Goal: Task Accomplishment & Management: Use online tool/utility

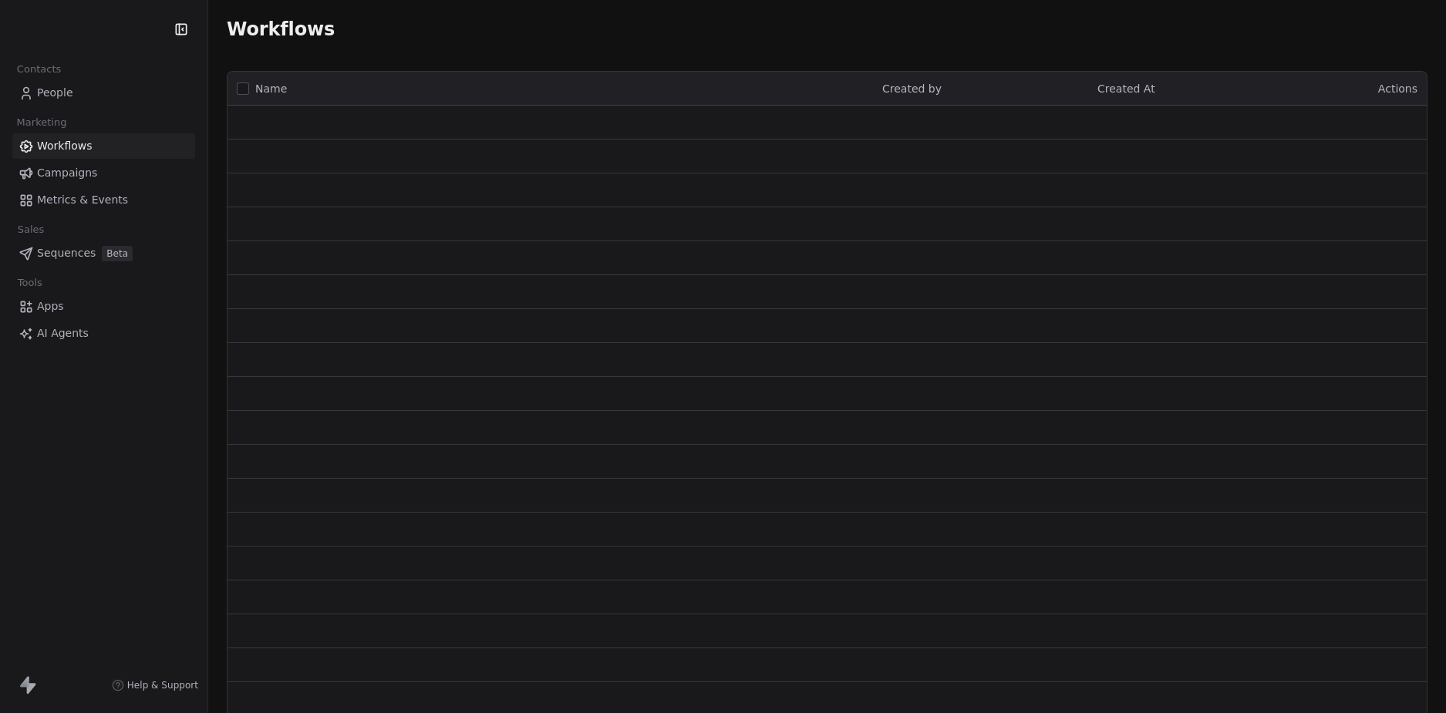
click at [119, 497] on div "Contacts People Marketing Workflows Campaigns Metrics & Events Sales Sequences …" at bounding box center [103, 356] width 207 height 713
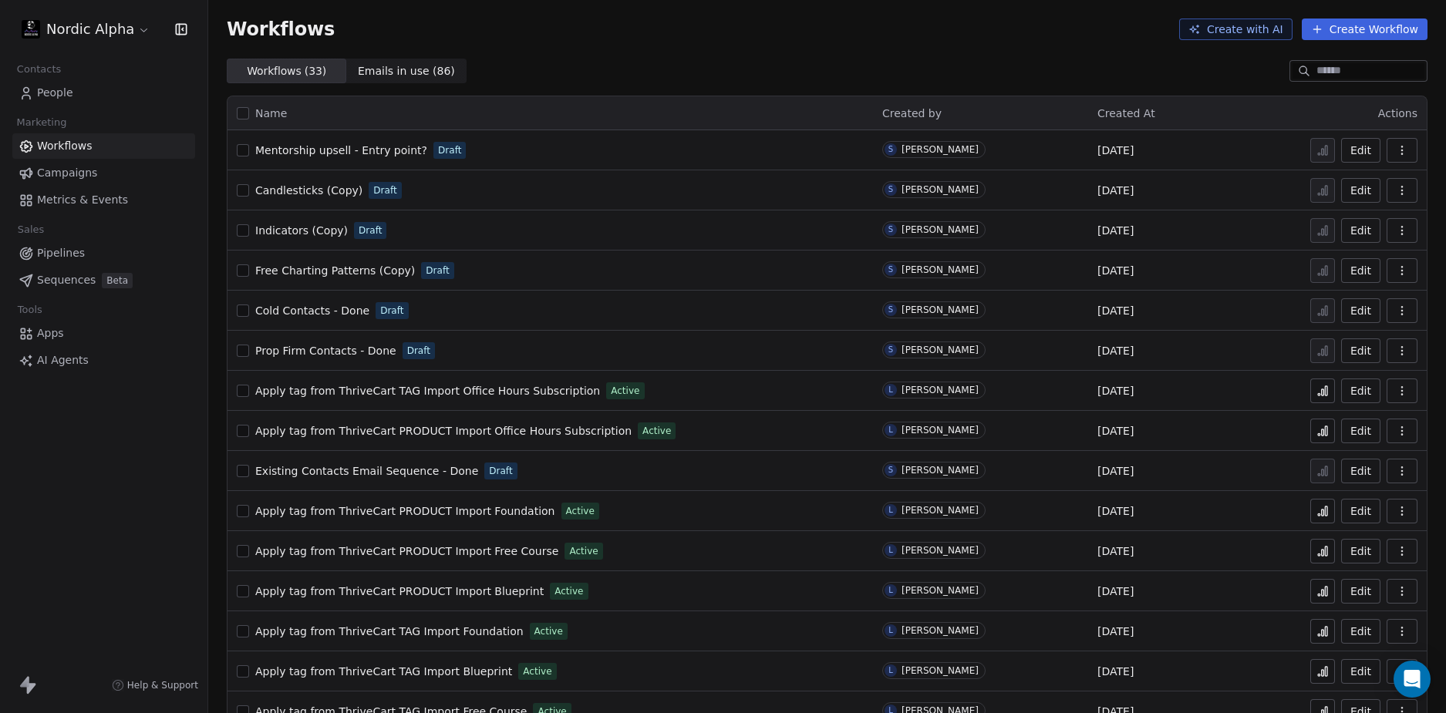
click at [113, 500] on div "Nordic Alpha Contacts People Marketing Workflows Campaigns Metrics & Events Sal…" at bounding box center [103, 356] width 207 height 713
click at [116, 496] on div "Nordic Alpha Contacts People Marketing Workflows Campaigns Metrics & Events Sal…" at bounding box center [103, 356] width 207 height 713
click at [90, 29] on html "Nordic Alpha Contacts People Marketing Workflows Campaigns Metrics & Events Sal…" at bounding box center [723, 356] width 1446 height 713
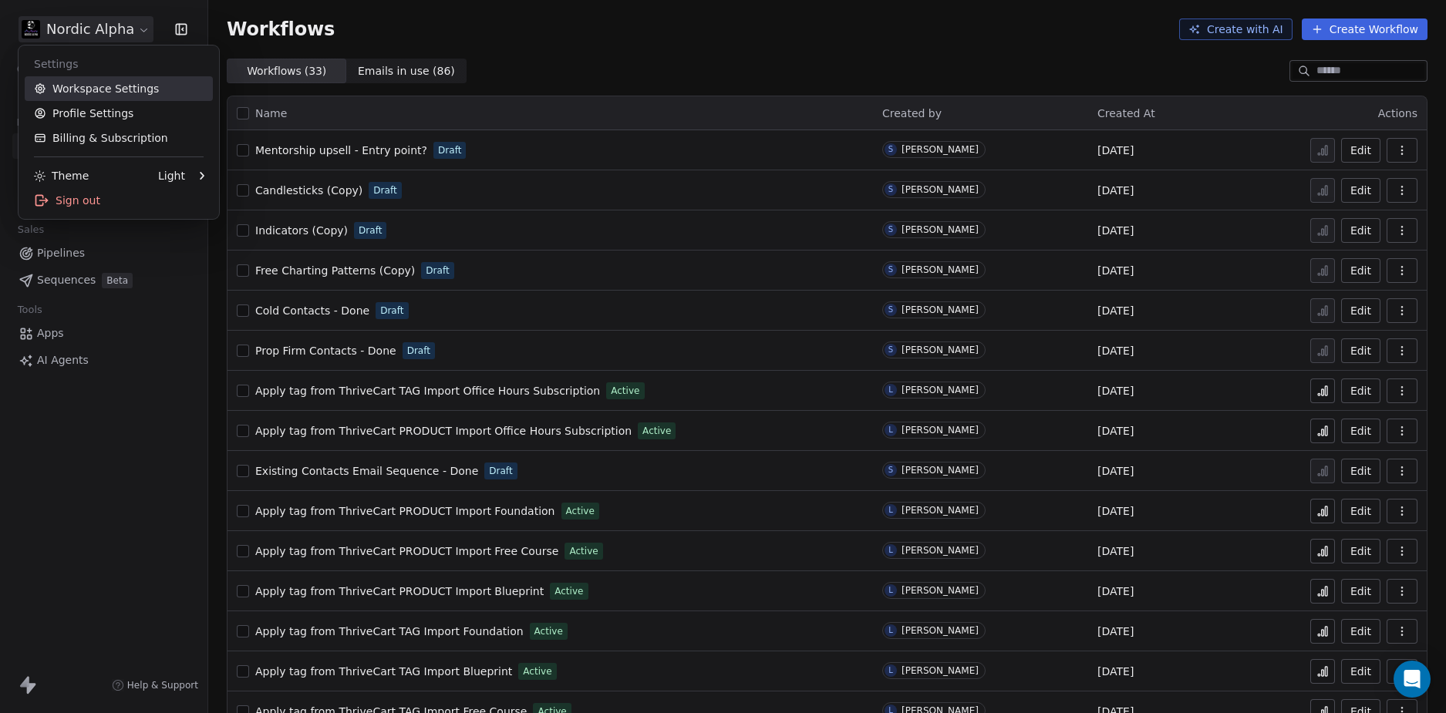
click at [77, 89] on link "Workspace Settings" at bounding box center [119, 88] width 188 height 25
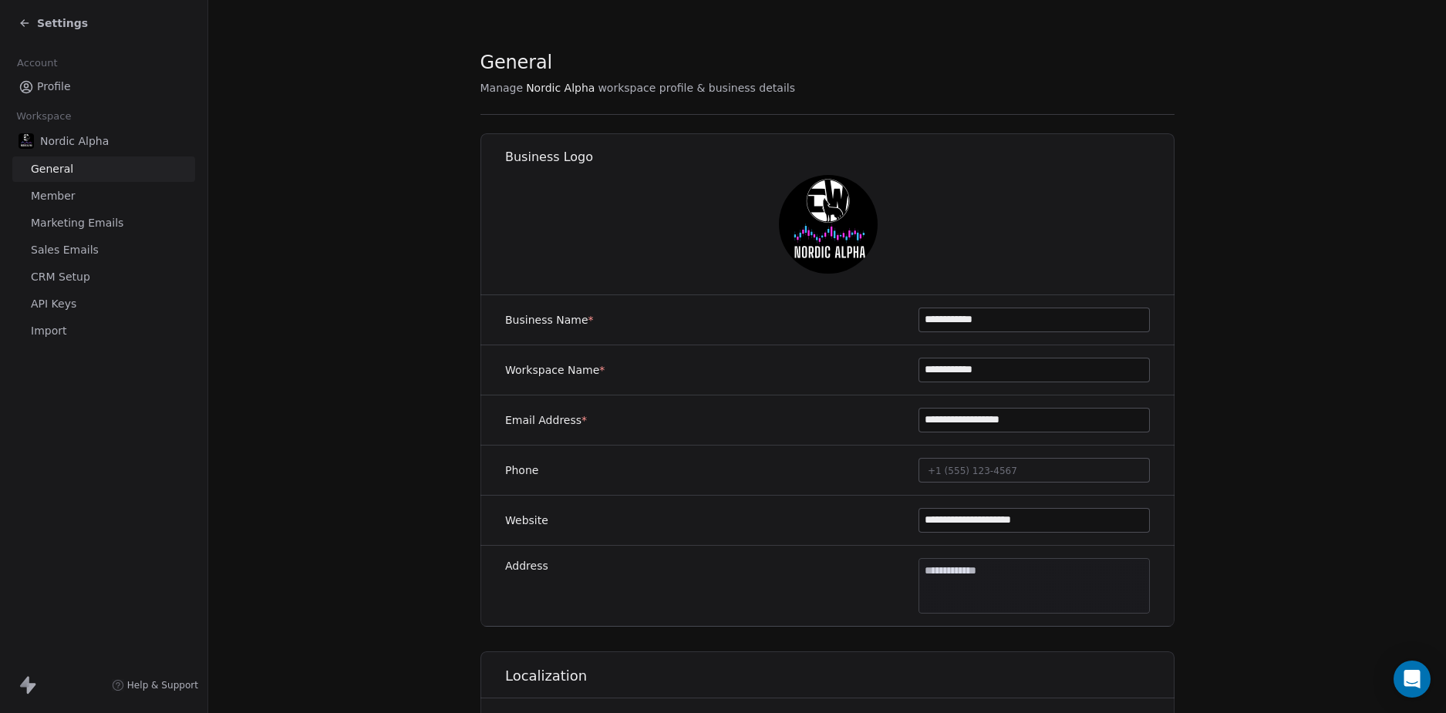
click at [80, 333] on link "Import" at bounding box center [103, 331] width 183 height 25
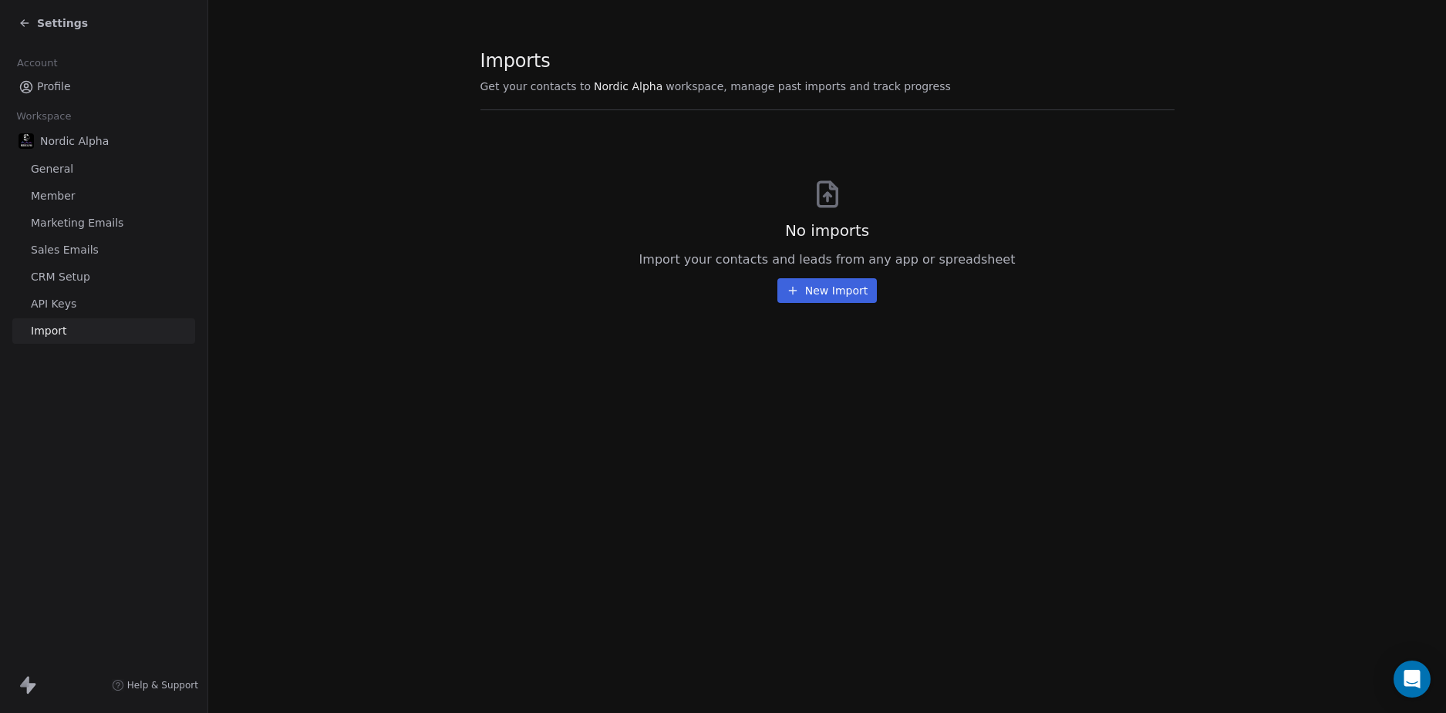
click at [69, 309] on span "API Keys" at bounding box center [54, 304] width 46 height 16
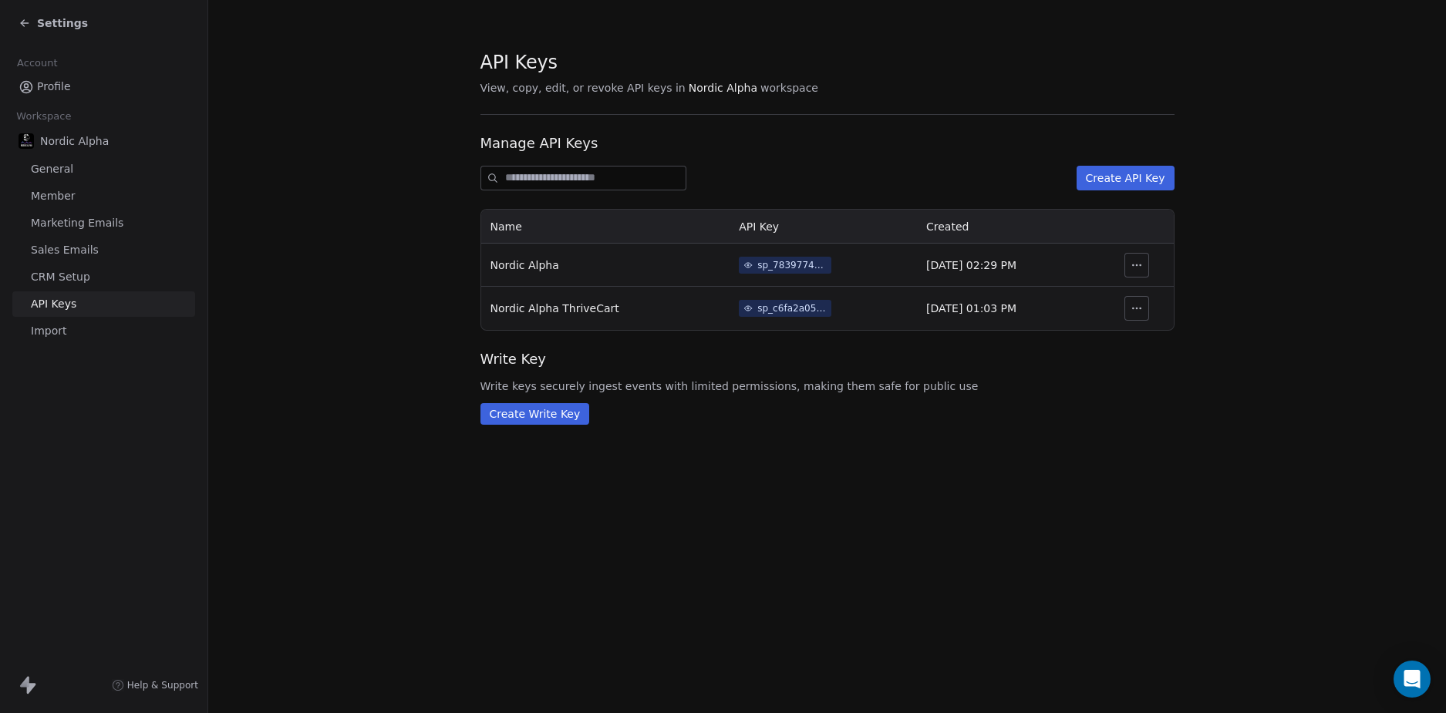
click at [79, 279] on span "CRM Setup" at bounding box center [60, 277] width 59 height 16
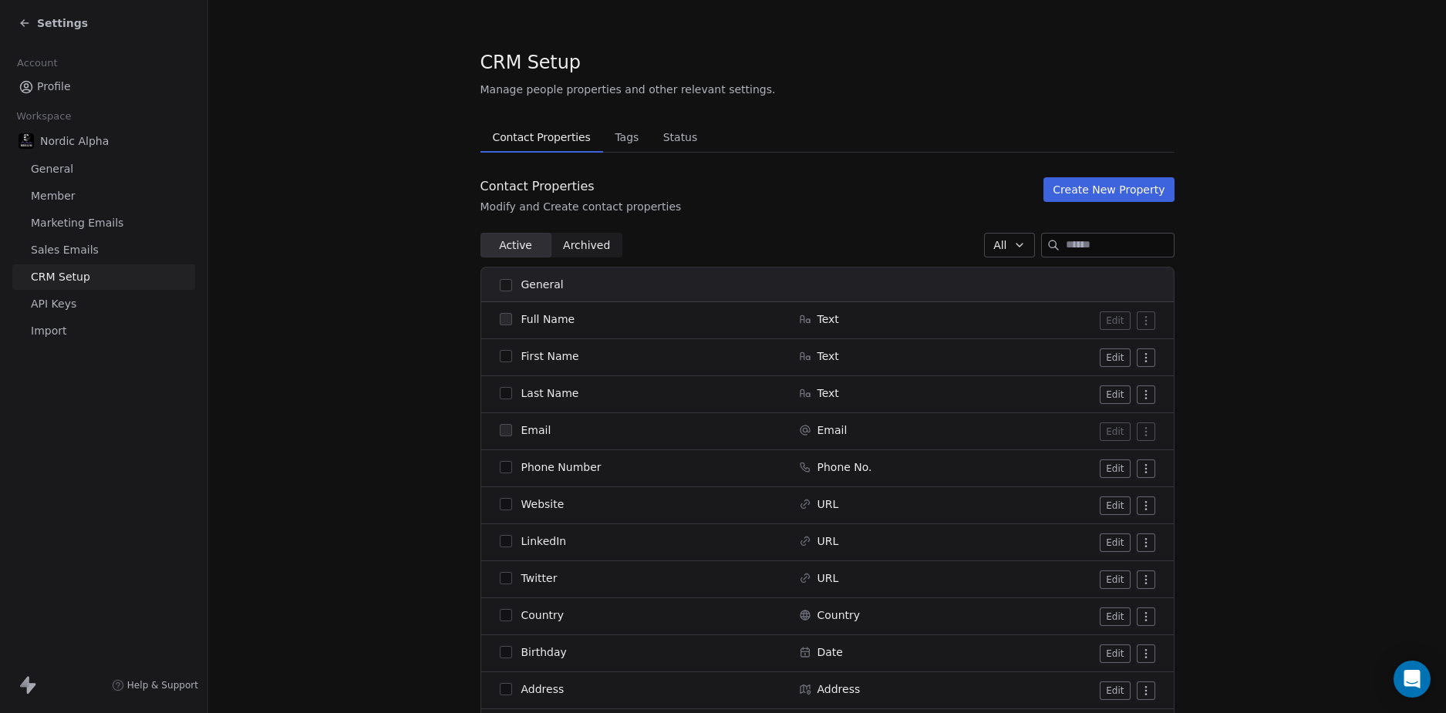
click at [670, 130] on span "Status" at bounding box center [680, 137] width 47 height 22
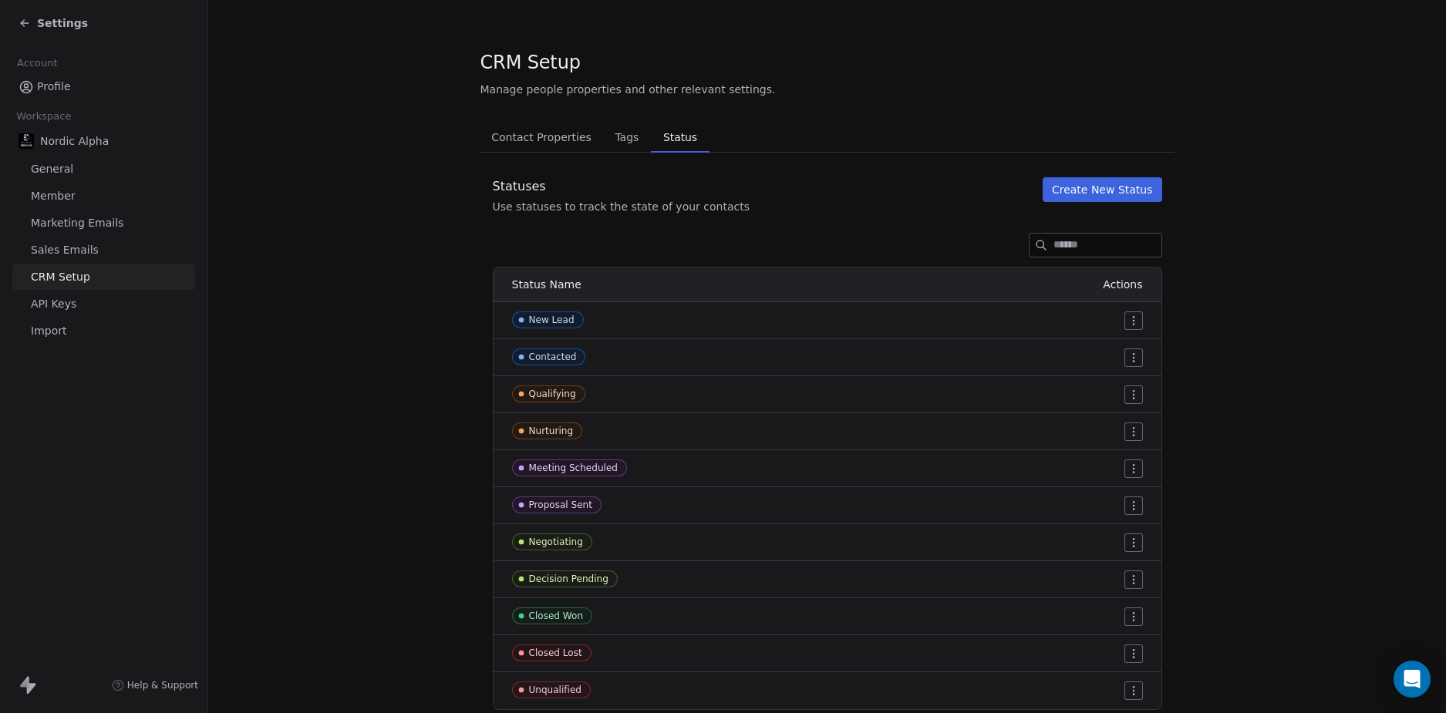
click at [426, 369] on section "CRM Setup Manage people properties and other relevant settings. Contact Propert…" at bounding box center [827, 380] width 1238 height 760
click at [85, 249] on span "Sales Emails" at bounding box center [65, 250] width 68 height 16
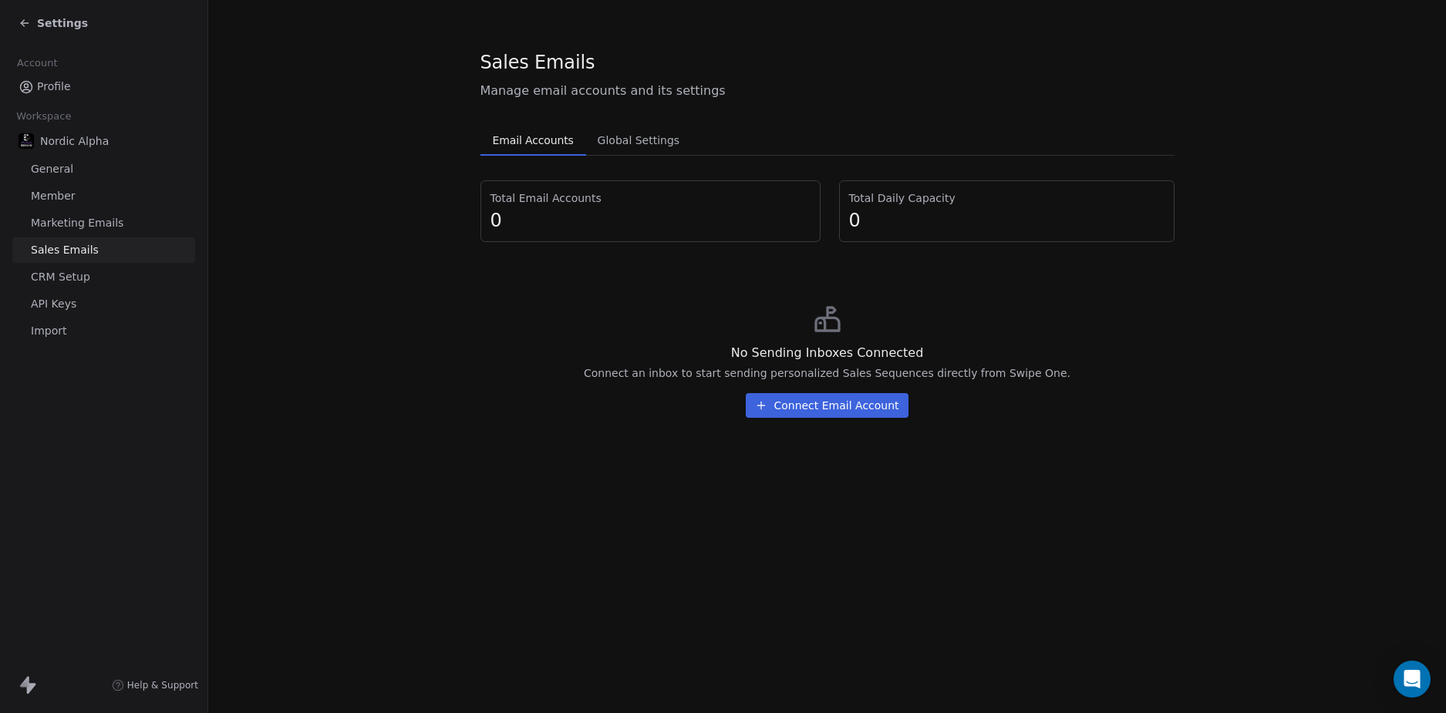
drag, startPoint x: 555, startPoint y: 272, endPoint x: 656, endPoint y: 154, distance: 155.3
click at [555, 272] on div "Total Email Accounts 0 Total Daily Capacity 0 No Sending Inboxes Connected Conn…" at bounding box center [827, 305] width 694 height 250
click at [656, 146] on span "Global Settings" at bounding box center [639, 141] width 95 height 22
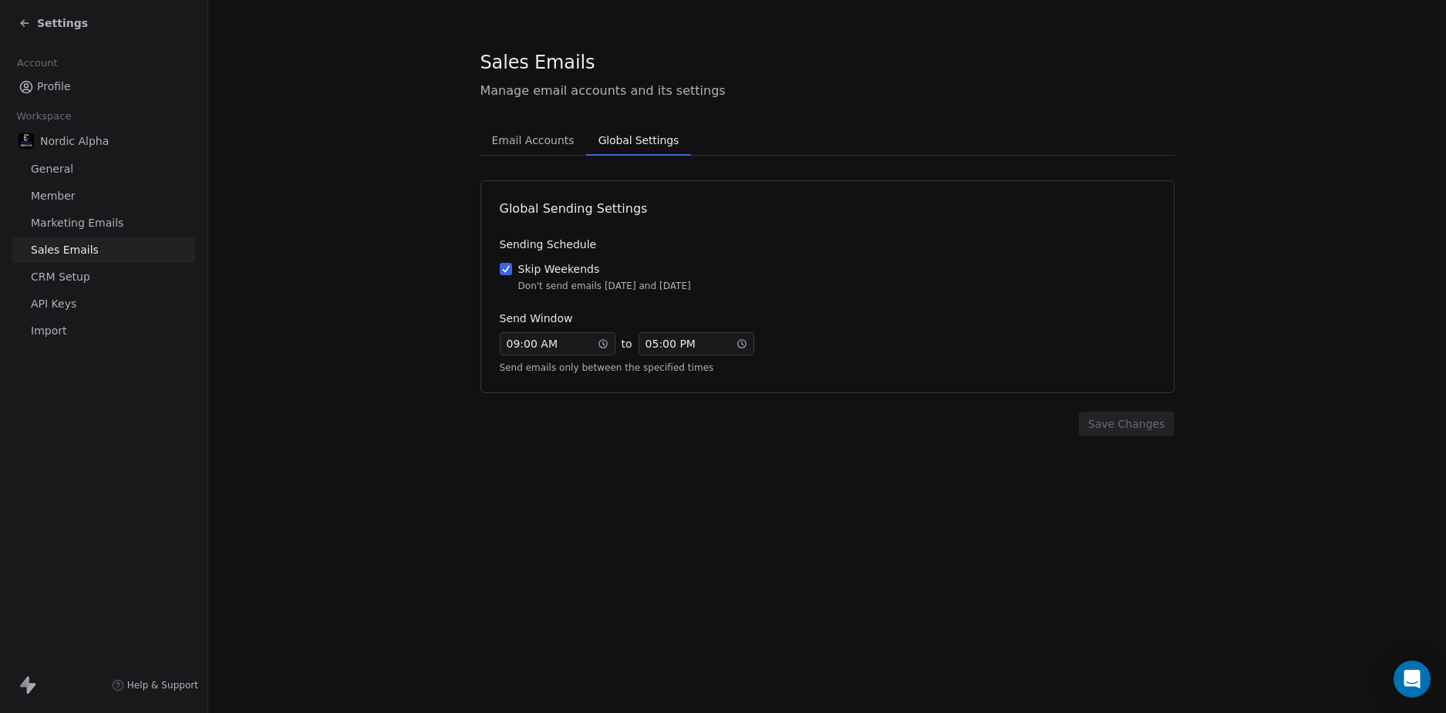
click at [356, 274] on section "Sales Emails Manage email accounts and its settings Email Accounts Email Accoun…" at bounding box center [827, 243] width 1238 height 486
click at [83, 222] on span "Marketing Emails" at bounding box center [77, 223] width 93 height 16
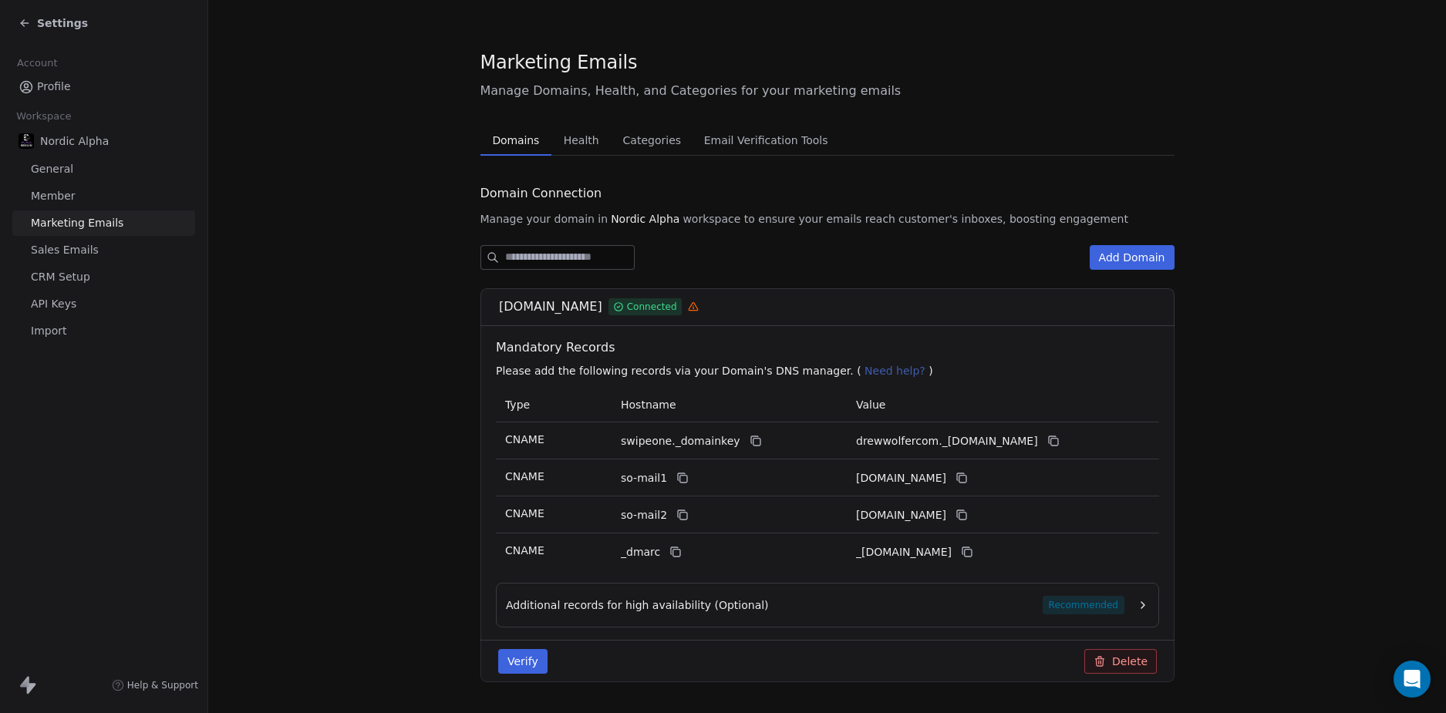
click at [372, 297] on section "Marketing Emails Manage Domains, Health, and Categories for your marketing emai…" at bounding box center [827, 378] width 1238 height 757
click at [576, 138] on span "Health" at bounding box center [582, 141] width 48 height 22
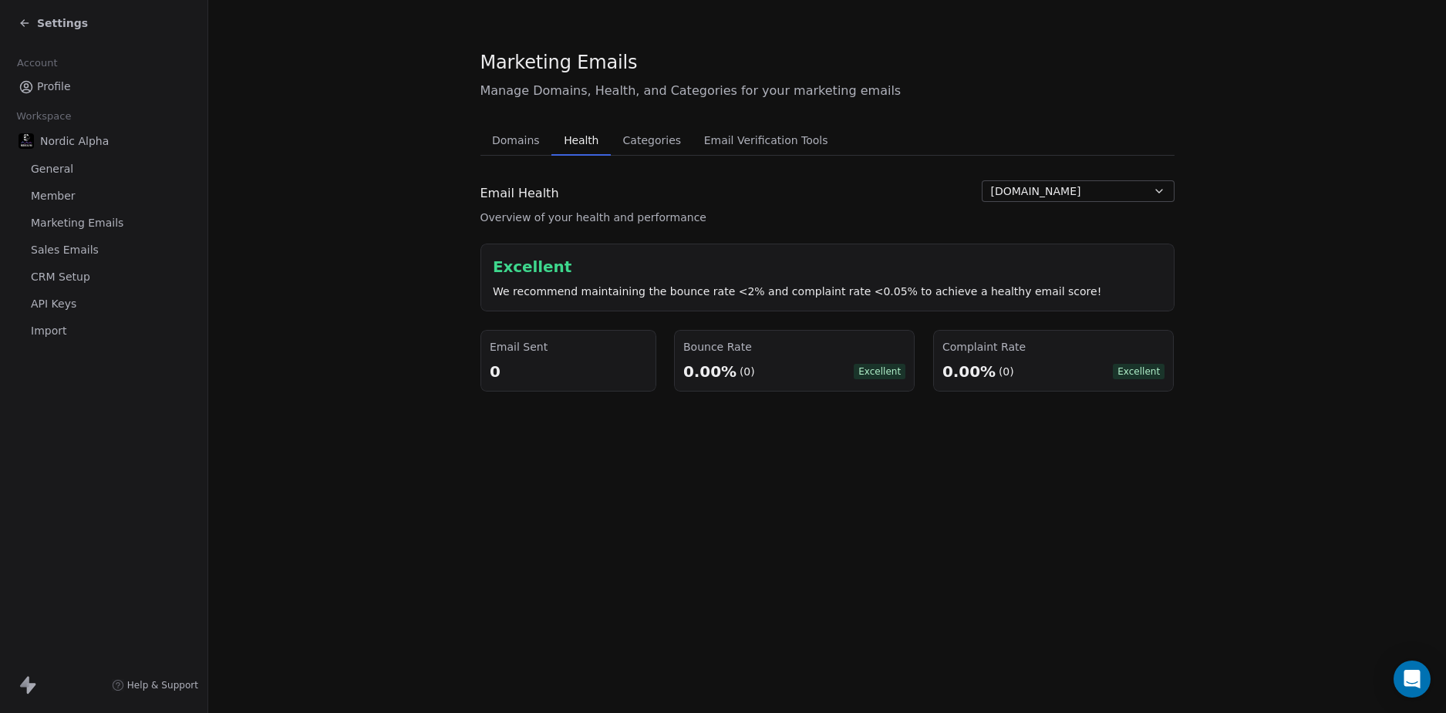
click at [636, 139] on span "Categories" at bounding box center [652, 141] width 70 height 22
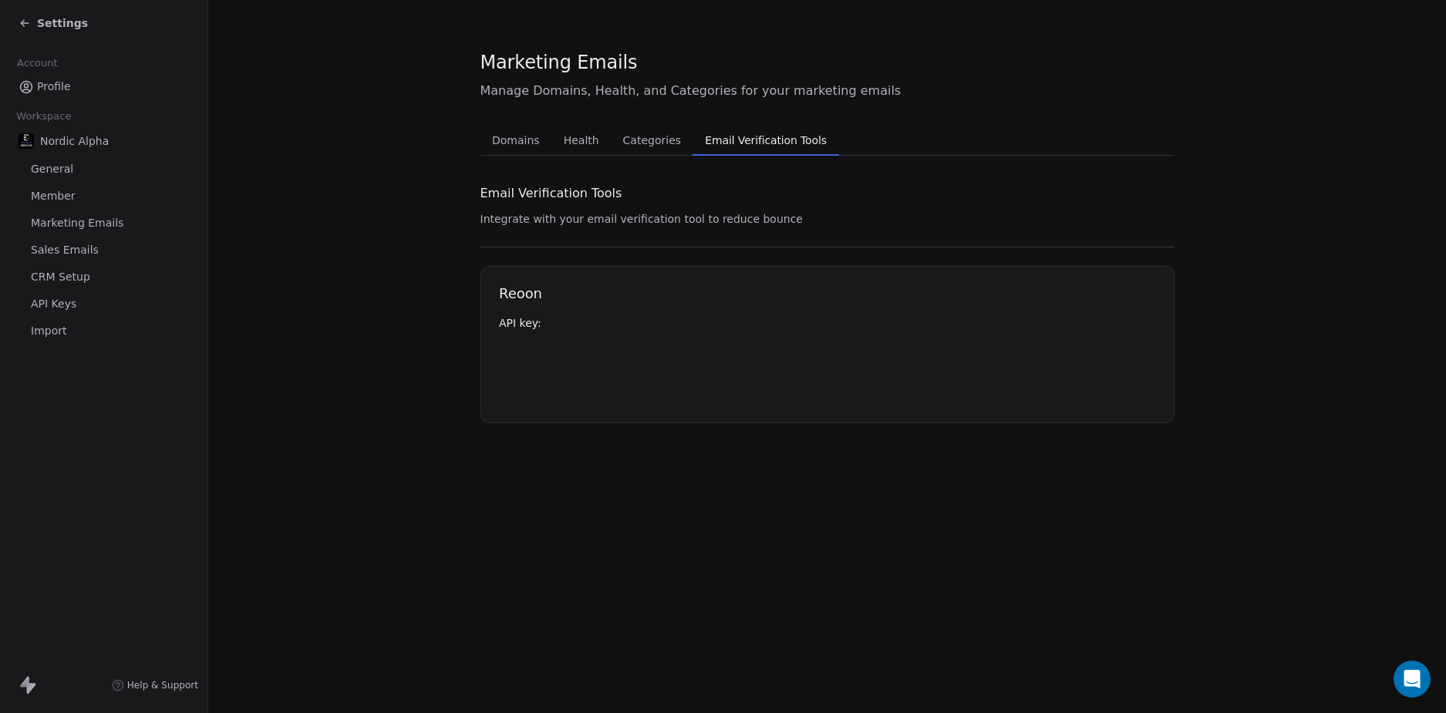
click at [720, 142] on span "Email Verification Tools" at bounding box center [766, 141] width 134 height 22
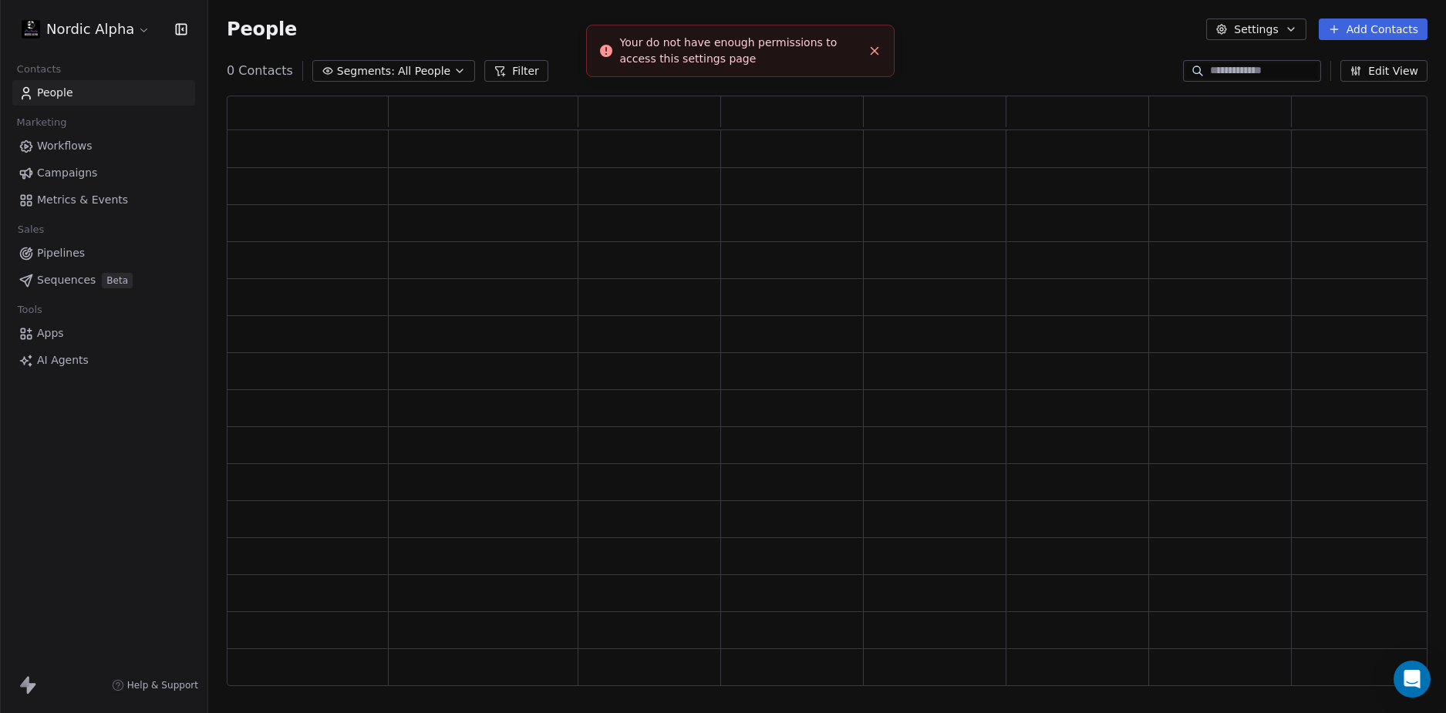
scroll to position [579, 1189]
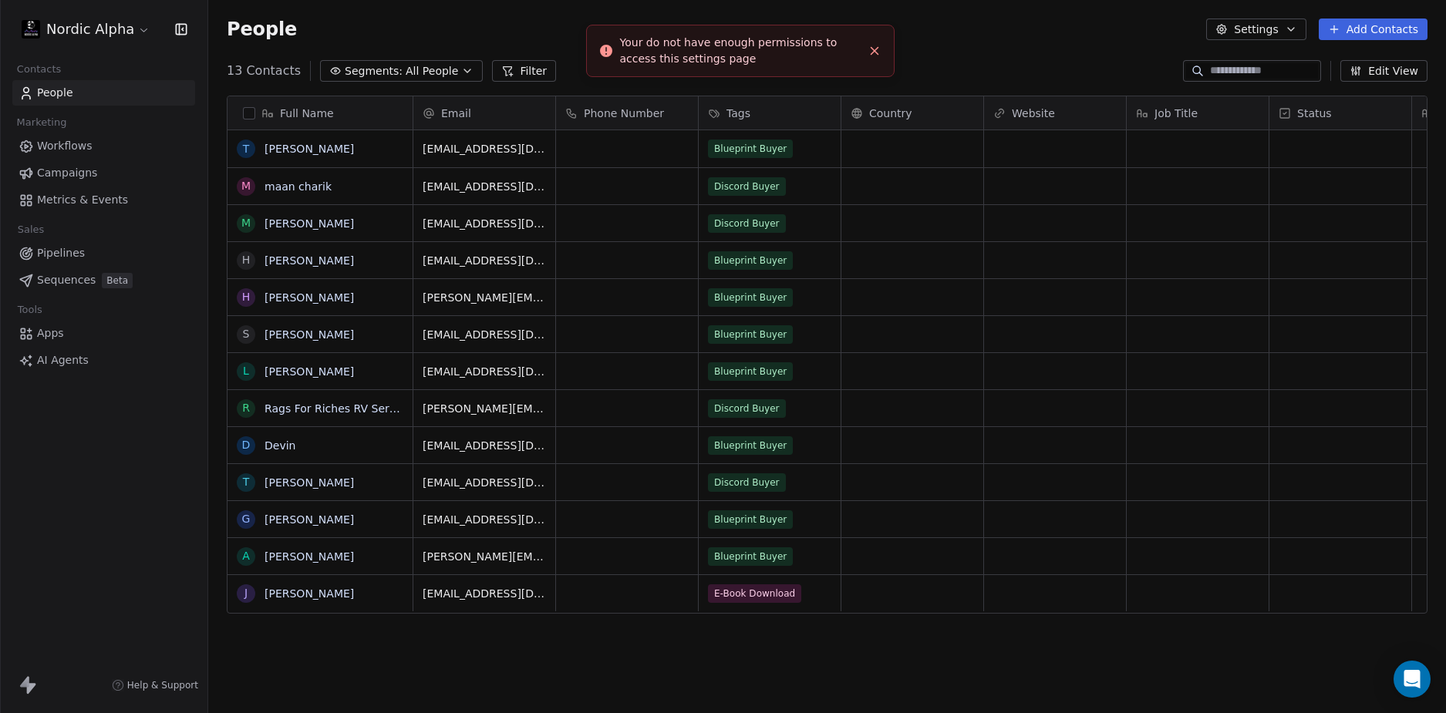
click at [96, 32] on html "Nordic Alpha Contacts People Marketing Workflows Campaigns Metrics & Events Sal…" at bounding box center [723, 356] width 1446 height 713
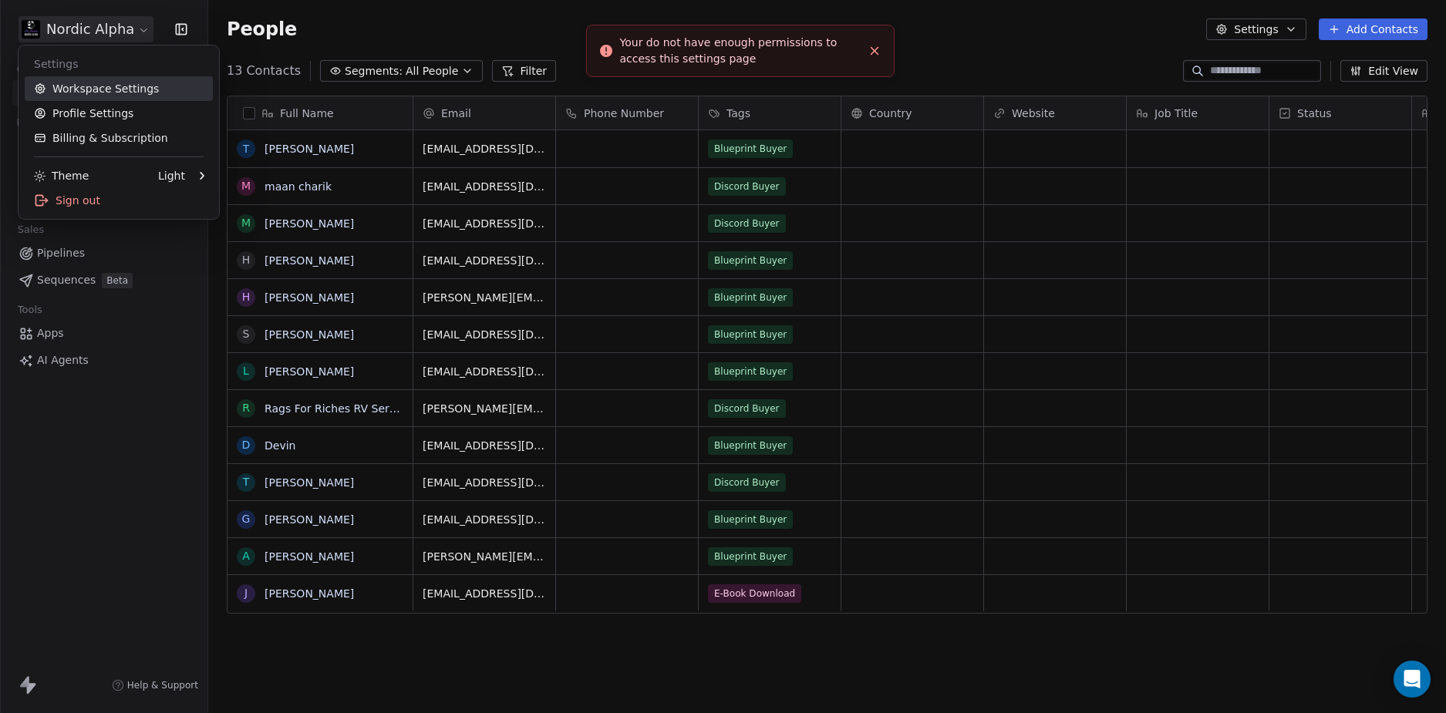
click at [100, 98] on link "Workspace Settings" at bounding box center [119, 88] width 188 height 25
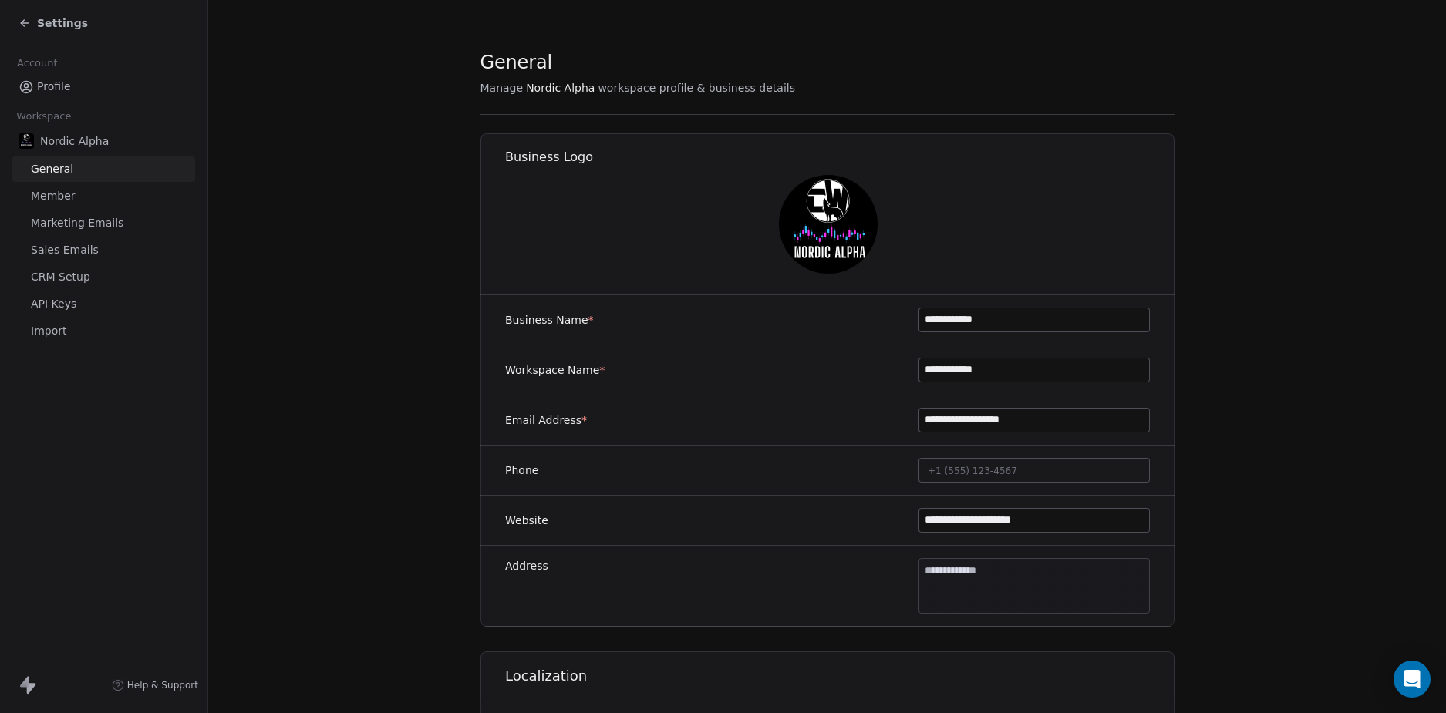
click at [408, 393] on section "**********" at bounding box center [827, 661] width 1238 height 1323
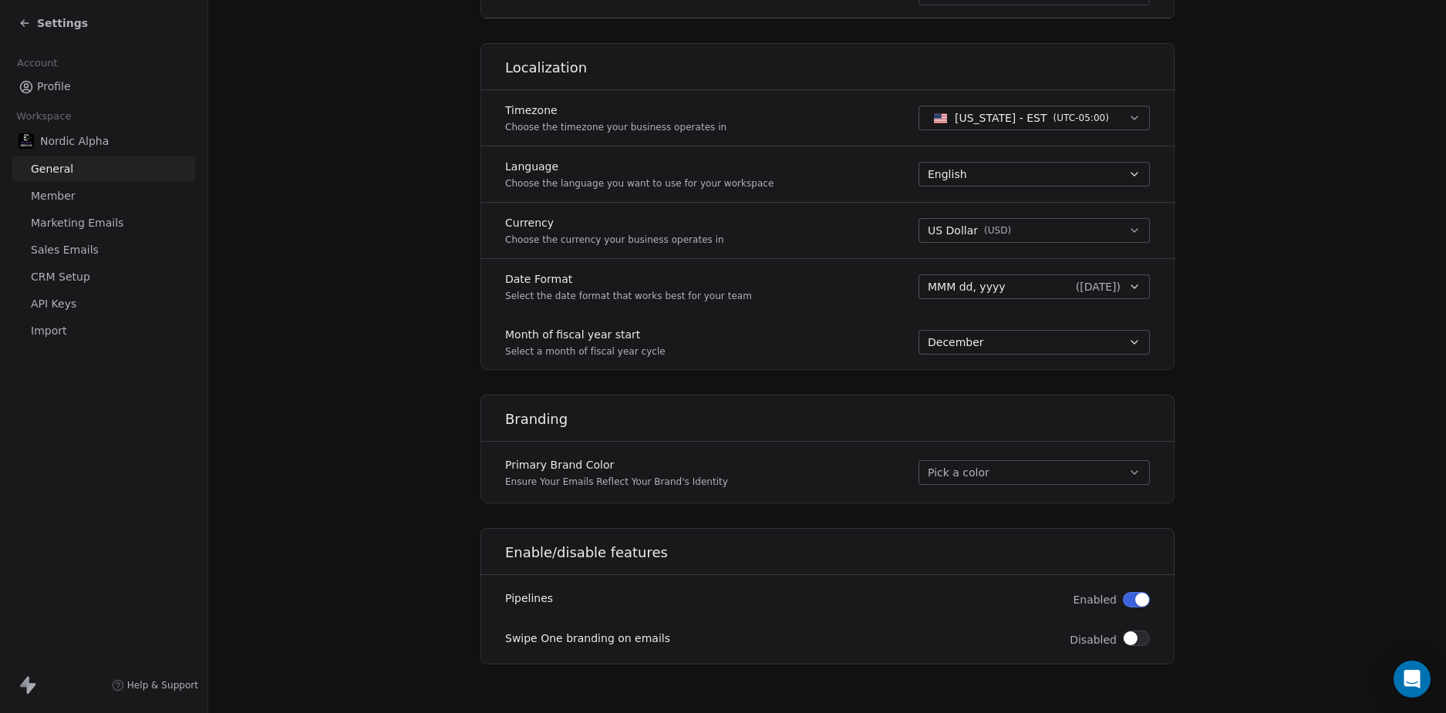
scroll to position [609, 0]
click at [406, 392] on section "**********" at bounding box center [827, 52] width 1238 height 1323
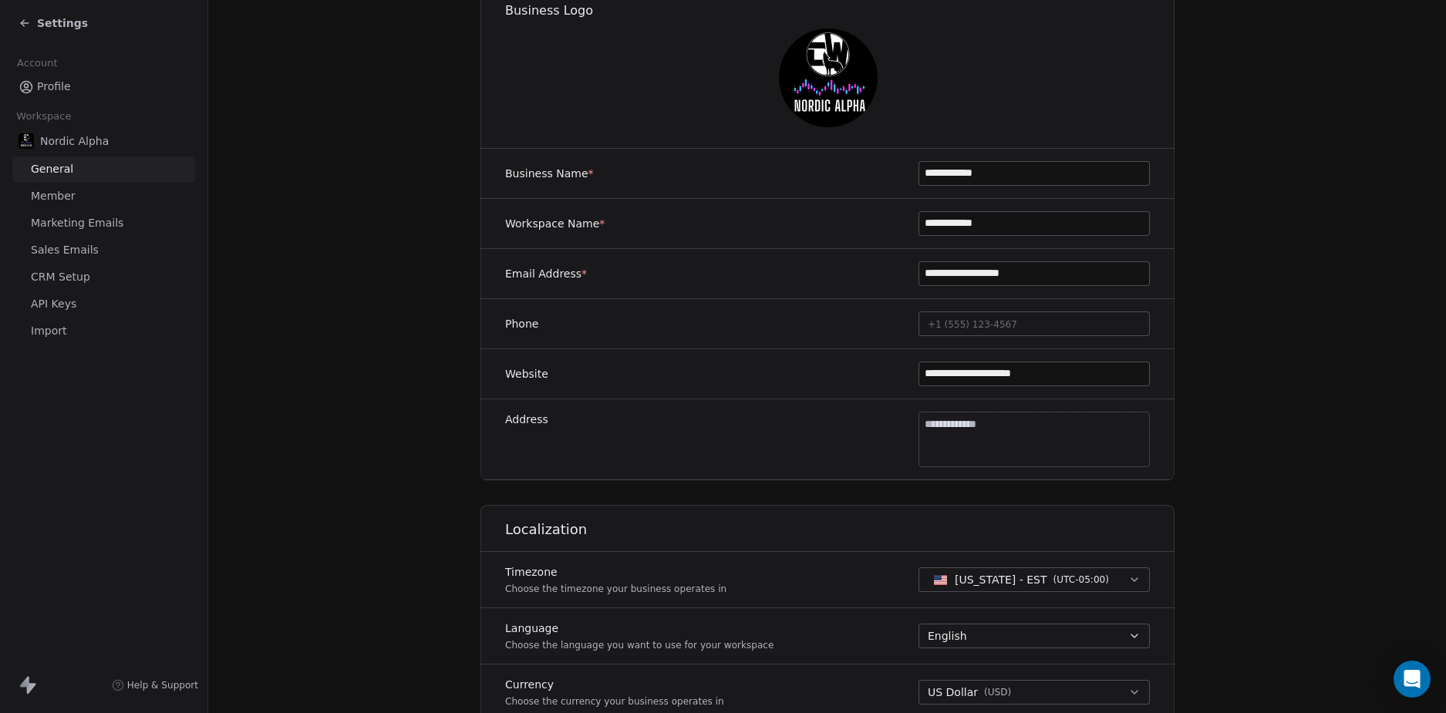
scroll to position [0, 0]
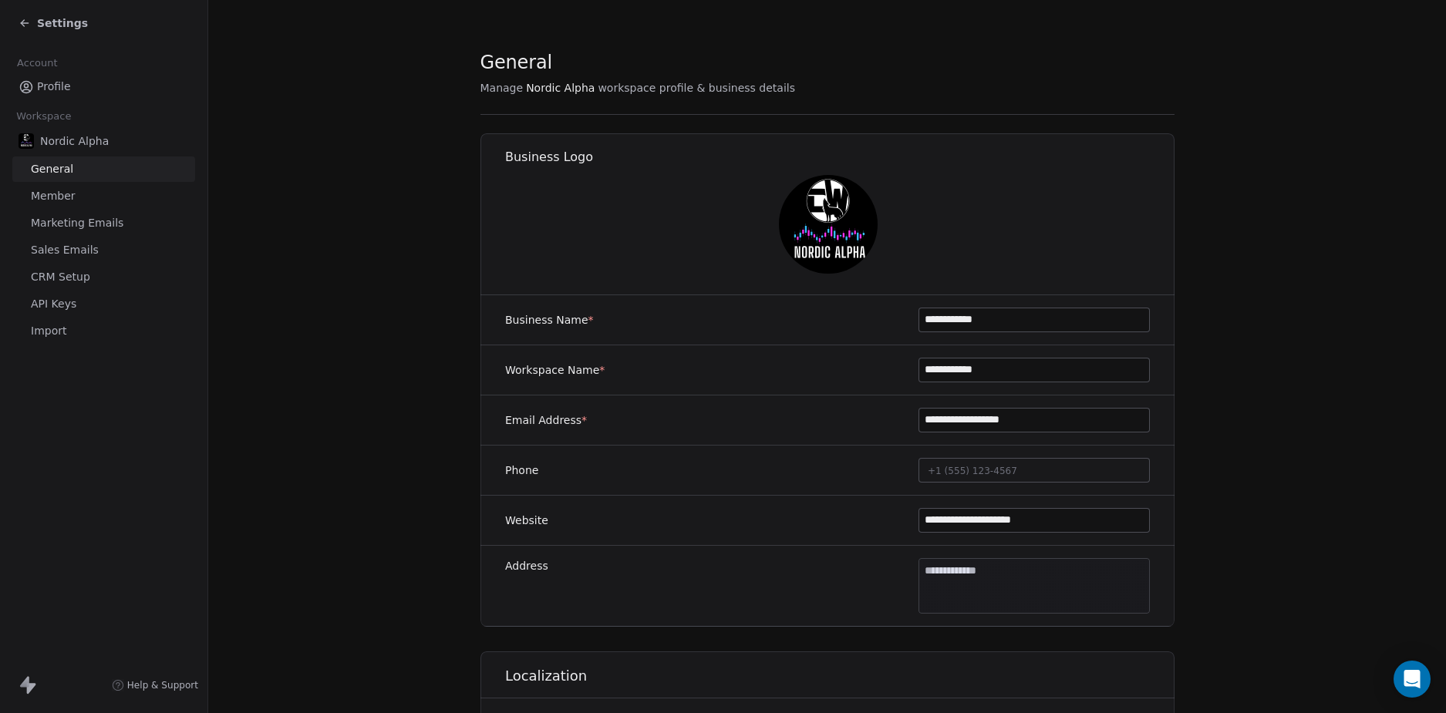
click at [405, 389] on section "**********" at bounding box center [827, 661] width 1238 height 1323
click at [71, 23] on span "Settings" at bounding box center [62, 22] width 51 height 15
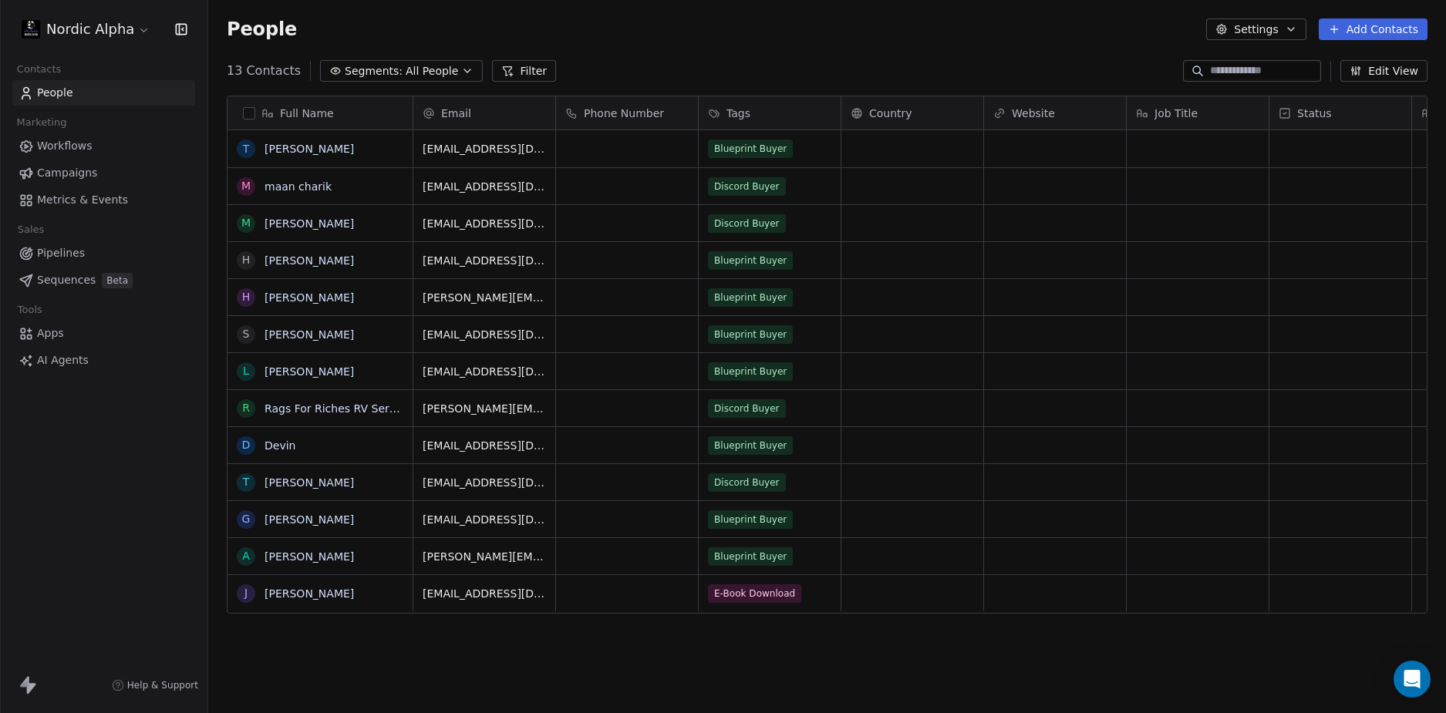
scroll to position [616, 1226]
click at [120, 513] on div "Nordic Alpha Contacts People Marketing Workflows Campaigns Metrics & Events Sal…" at bounding box center [103, 356] width 207 height 713
click at [707, 44] on div "People Settings Add Contacts" at bounding box center [827, 29] width 1238 height 59
click at [90, 138] on span "Workflows" at bounding box center [65, 146] width 56 height 16
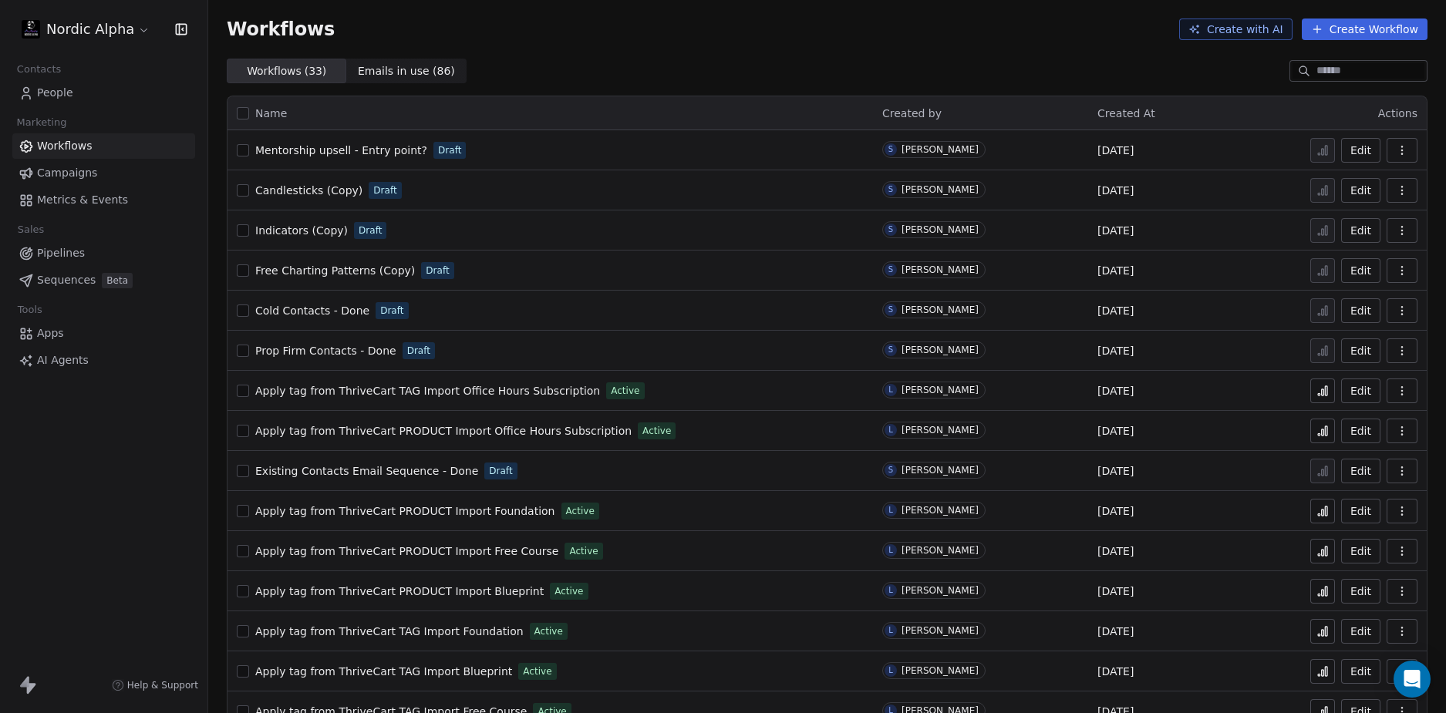
click at [383, 150] on span "Mentorship upsell - Entry point?" at bounding box center [341, 150] width 172 height 12
click at [1382, 28] on button "Create Workflow" at bounding box center [1365, 30] width 126 height 22
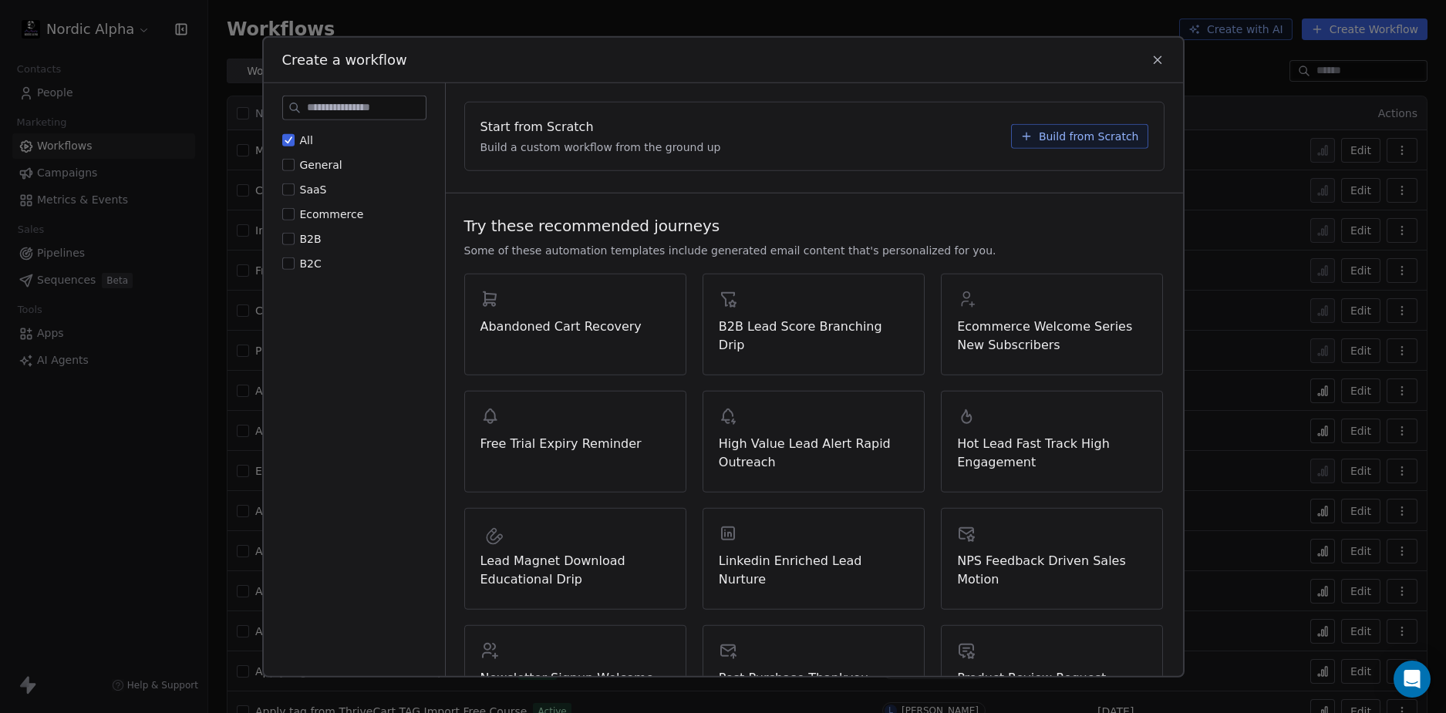
click at [1074, 127] on button "Build from Scratch" at bounding box center [1079, 135] width 137 height 25
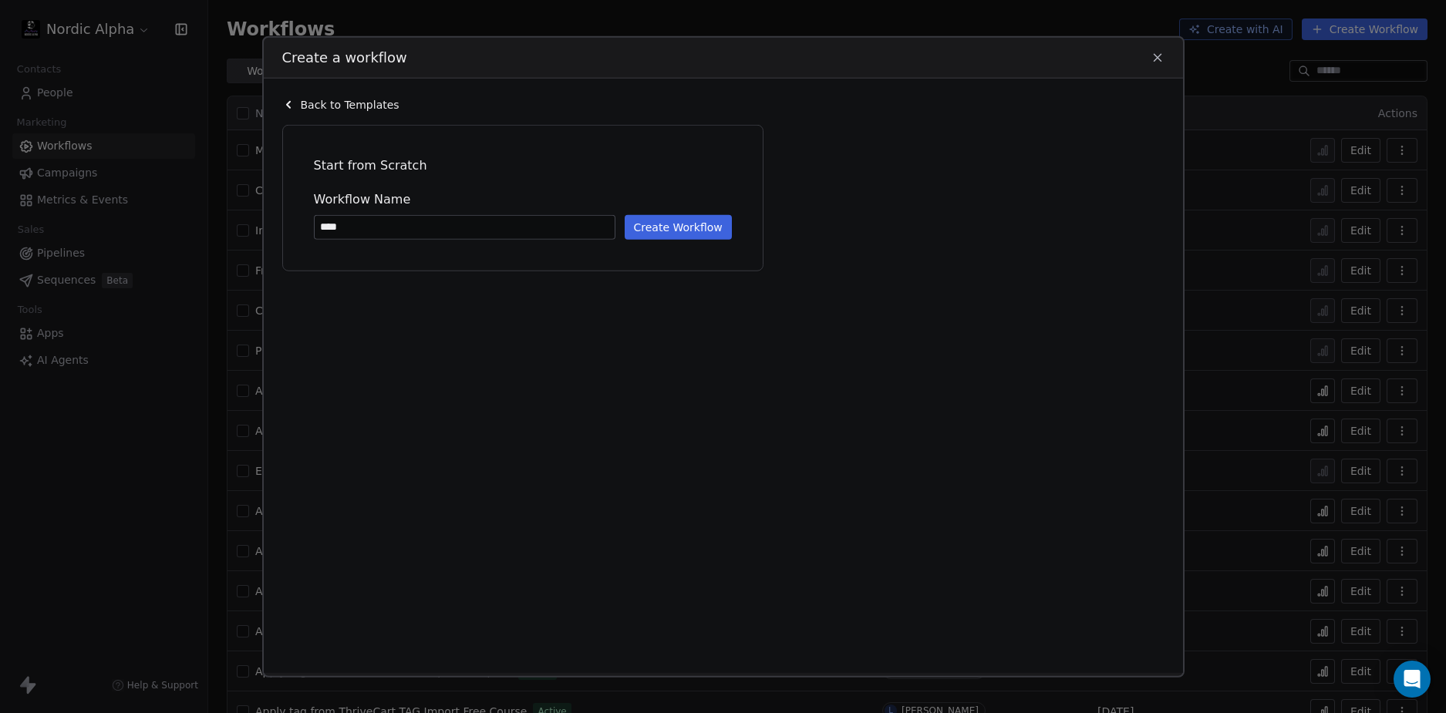
type input "****"
click at [674, 224] on button "Create Workflow" at bounding box center [678, 226] width 107 height 25
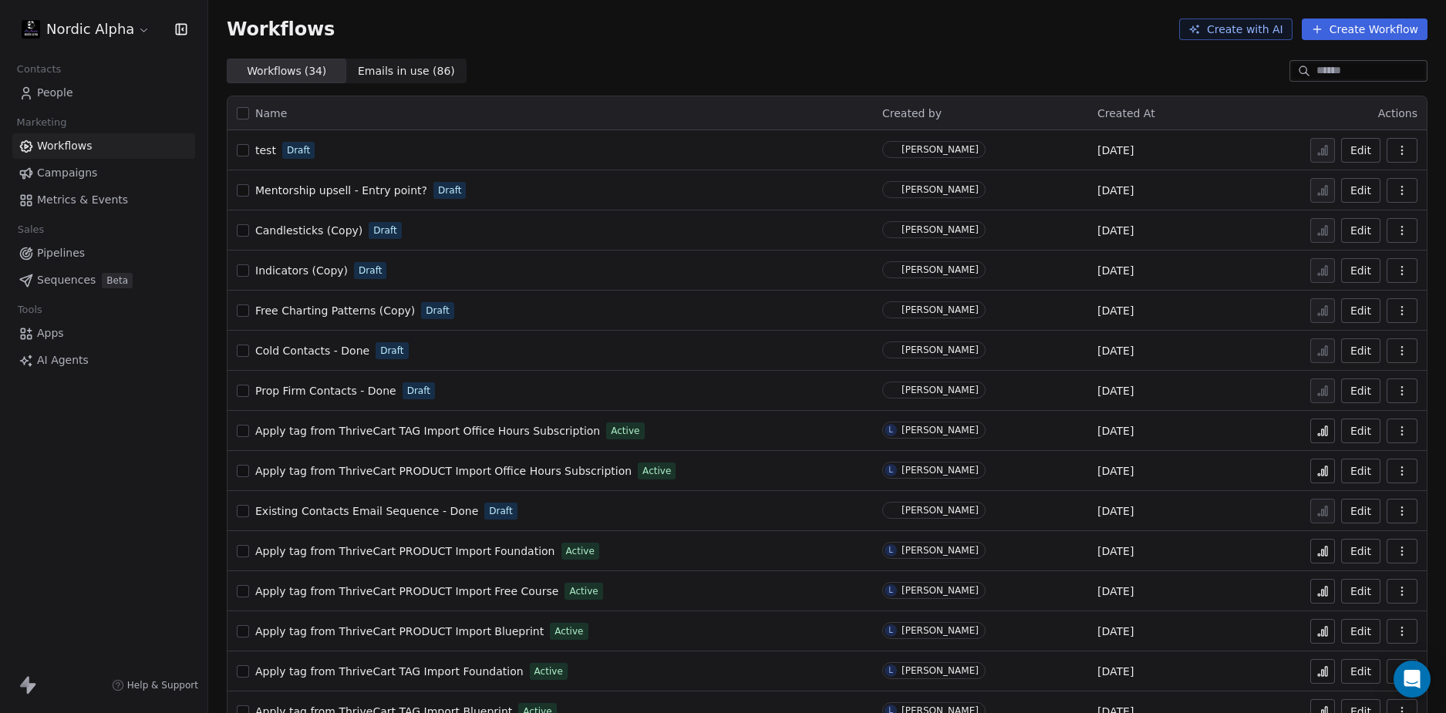
click at [102, 460] on div "Nordic Alpha Contacts People Marketing Workflows Campaigns Metrics & Events Sal…" at bounding box center [103, 356] width 207 height 713
click at [743, 61] on div "Workflows ( 34 ) Workflows ( 34 ) Emails in use ( 86 ) Emails in use ( 86 )" at bounding box center [827, 71] width 1238 height 25
click at [146, 436] on div "Nordic Alpha Contacts People Marketing Workflows Campaigns Metrics & Events Sal…" at bounding box center [103, 356] width 207 height 713
